Goal: Information Seeking & Learning: Check status

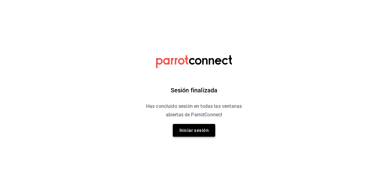
click at [178, 133] on button "Iniciar sesión" at bounding box center [194, 130] width 42 height 13
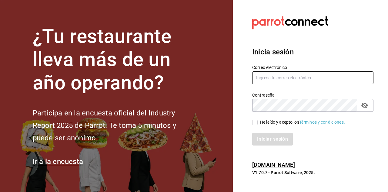
type input "[EMAIL_ADDRESS][DOMAIN_NAME]"
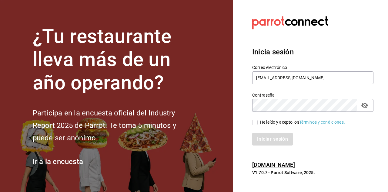
click at [254, 123] on input "He leído y acepto los Términos y condiciones." at bounding box center [254, 122] width 5 height 5
checkbox input "true"
click at [262, 140] on button "Iniciar sesión" at bounding box center [272, 139] width 41 height 13
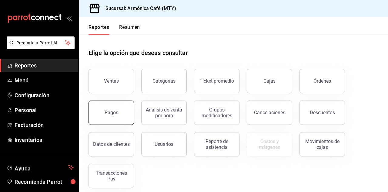
click at [106, 117] on button "Pagos" at bounding box center [112, 112] width 46 height 24
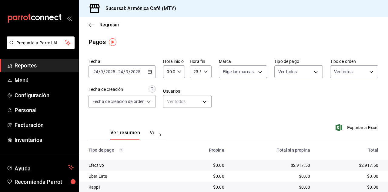
click at [133, 75] on div "[DATE] [DATE] - [DATE] [DATE]" at bounding box center [122, 71] width 67 height 13
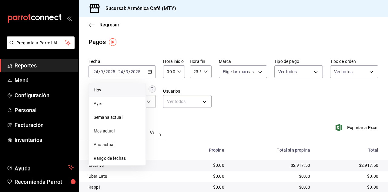
click at [113, 89] on span "Hoy" at bounding box center [117, 90] width 47 height 6
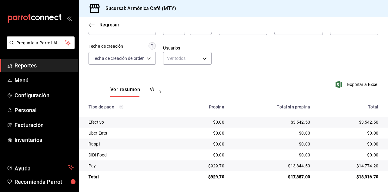
scroll to position [43, 0]
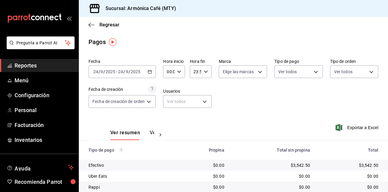
click at [135, 77] on div "[DATE] [DATE] - [DATE] [DATE]" at bounding box center [122, 71] width 67 height 13
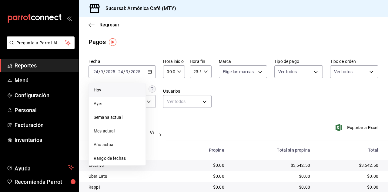
click at [110, 90] on span "Hoy" at bounding box center [117, 90] width 47 height 6
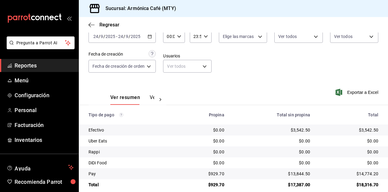
scroll to position [13, 0]
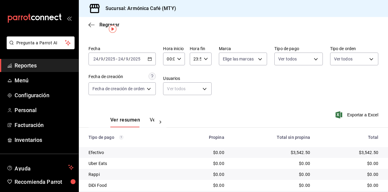
click at [145, 58] on div "[DATE] [DATE] - [DATE] [DATE]" at bounding box center [122, 58] width 67 height 13
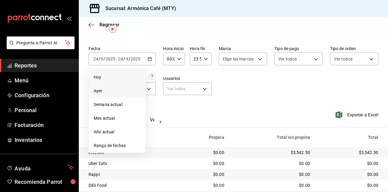
click at [117, 90] on span "Ayer" at bounding box center [117, 91] width 47 height 6
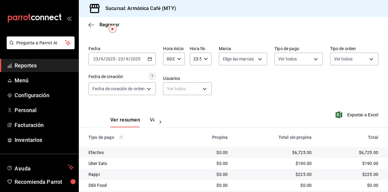
click at [140, 60] on input "2025" at bounding box center [135, 58] width 10 height 5
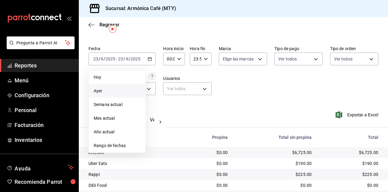
click at [110, 94] on li "Ayer" at bounding box center [117, 91] width 57 height 14
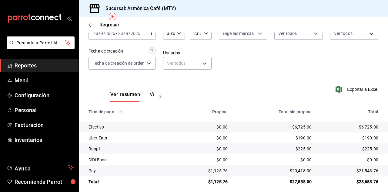
scroll to position [43, 0]
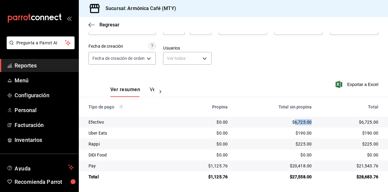
drag, startPoint x: 290, startPoint y: 122, endPoint x: 308, endPoint y: 129, distance: 18.9
click at [310, 123] on td "$6,725.00" at bounding box center [275, 122] width 84 height 11
copy div "6,725.00"
drag, startPoint x: 289, startPoint y: 165, endPoint x: 308, endPoint y: 167, distance: 19.2
click at [308, 166] on td "$20,418.00" at bounding box center [275, 165] width 84 height 11
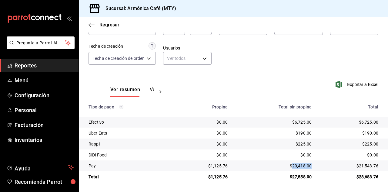
copy div "20,418.00"
drag, startPoint x: 210, startPoint y: 165, endPoint x: 228, endPoint y: 167, distance: 18.6
click at [228, 167] on td "$1,125.76" at bounding box center [204, 165] width 57 height 11
copy div "1,125.76"
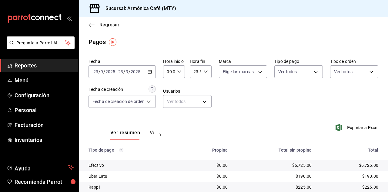
click at [103, 24] on span "Regresar" at bounding box center [110, 25] width 20 height 6
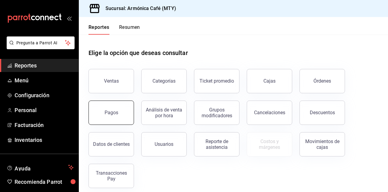
click at [121, 115] on button "Pagos" at bounding box center [112, 112] width 46 height 24
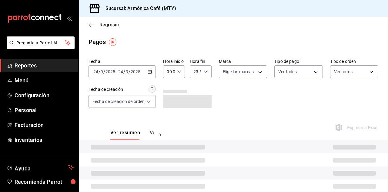
click at [97, 22] on span "Regresar" at bounding box center [104, 25] width 31 height 6
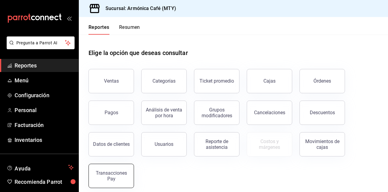
click at [117, 174] on div "Transacciones Pay" at bounding box center [112, 176] width 38 height 12
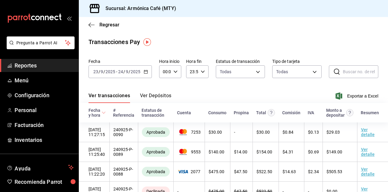
click at [145, 63] on div "Fecha 2025-09-23 23 / 9 / 2025 - 2025-09-24 24 / 9 / 2025" at bounding box center [120, 68] width 63 height 19
click at [144, 66] on div "2025-09-23 23 / 9 / 2025 - 2025-09-24 24 / 9 / 2025" at bounding box center [120, 71] width 63 height 13
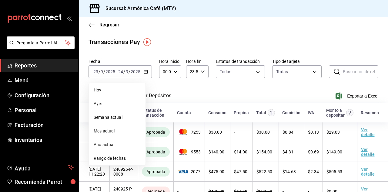
click at [114, 92] on span "Hoy" at bounding box center [117, 90] width 47 height 6
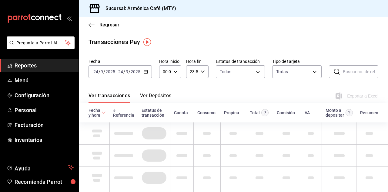
click at [148, 95] on button "Ver Depósitos" at bounding box center [156, 98] width 32 height 10
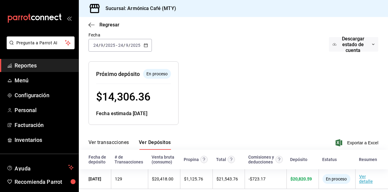
scroll to position [52, 0]
